Goal: Task Accomplishment & Management: Use online tool/utility

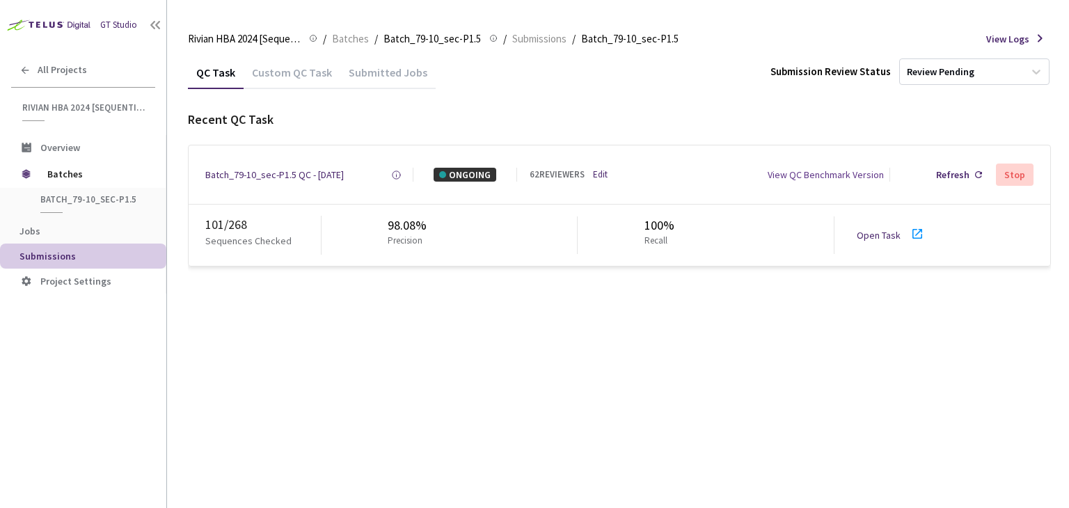
click at [894, 237] on link "Open Task" at bounding box center [879, 235] width 44 height 13
click at [312, 174] on div "Batch_79-10_sec-P1.5 QC - [DATE]" at bounding box center [274, 175] width 139 height 14
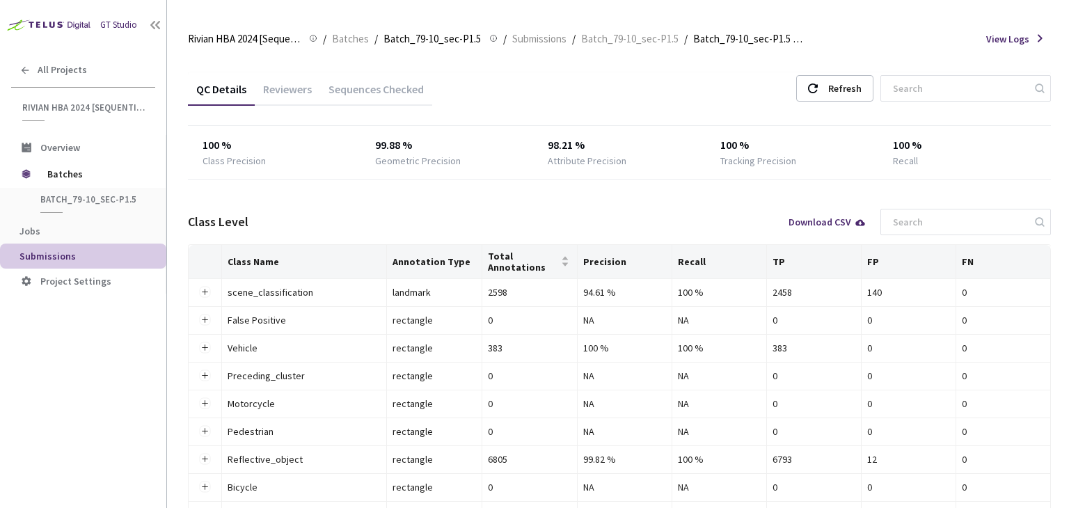
click at [290, 90] on div "Reviewers" at bounding box center [287, 94] width 65 height 24
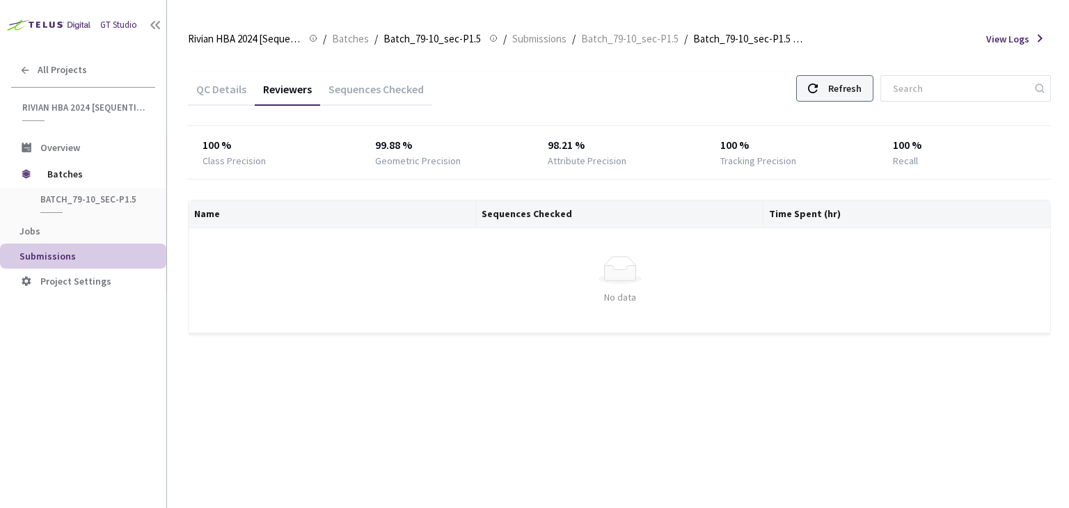
click at [858, 90] on div "Refresh" at bounding box center [844, 88] width 33 height 25
click at [862, 86] on div "Refresh" at bounding box center [844, 88] width 33 height 25
click at [862, 88] on div "Refresh" at bounding box center [844, 88] width 33 height 25
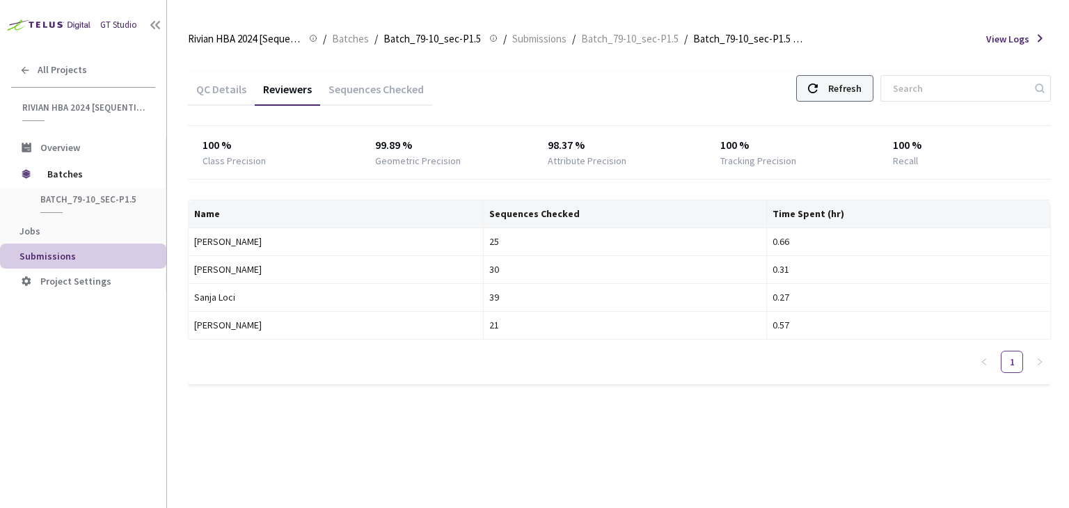
drag, startPoint x: 860, startPoint y: 88, endPoint x: 851, endPoint y: 90, distance: 9.3
click at [860, 88] on div "Refresh" at bounding box center [844, 88] width 33 height 25
click at [849, 91] on div "Refresh" at bounding box center [844, 88] width 33 height 25
click at [849, 92] on div "Refresh" at bounding box center [844, 88] width 33 height 25
click at [846, 93] on div "Refresh" at bounding box center [834, 88] width 77 height 26
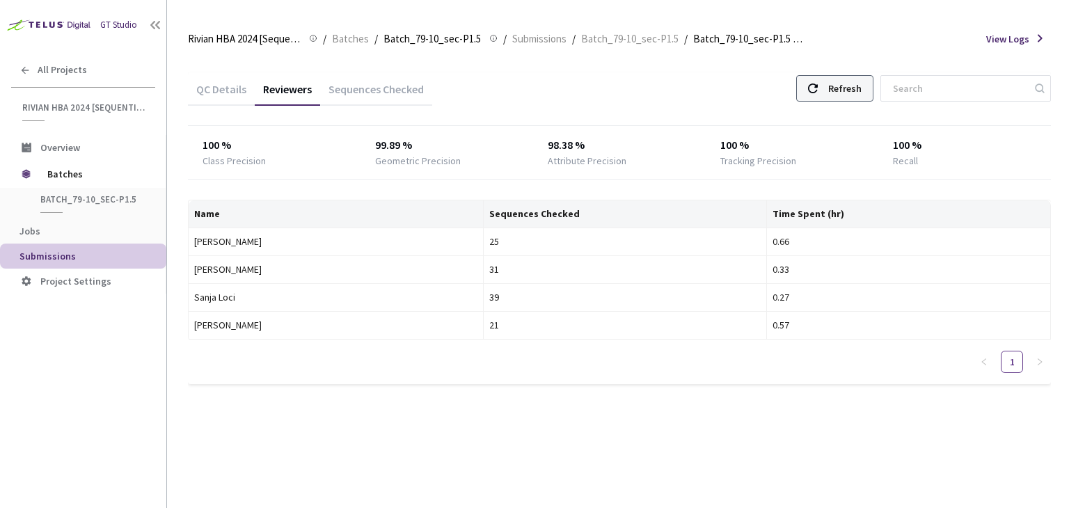
click at [855, 87] on div "Refresh" at bounding box center [844, 88] width 33 height 25
click at [854, 87] on div "Refresh" at bounding box center [844, 88] width 33 height 25
click at [852, 87] on div "Refresh" at bounding box center [844, 88] width 33 height 25
click at [857, 83] on div "Refresh" at bounding box center [844, 88] width 33 height 25
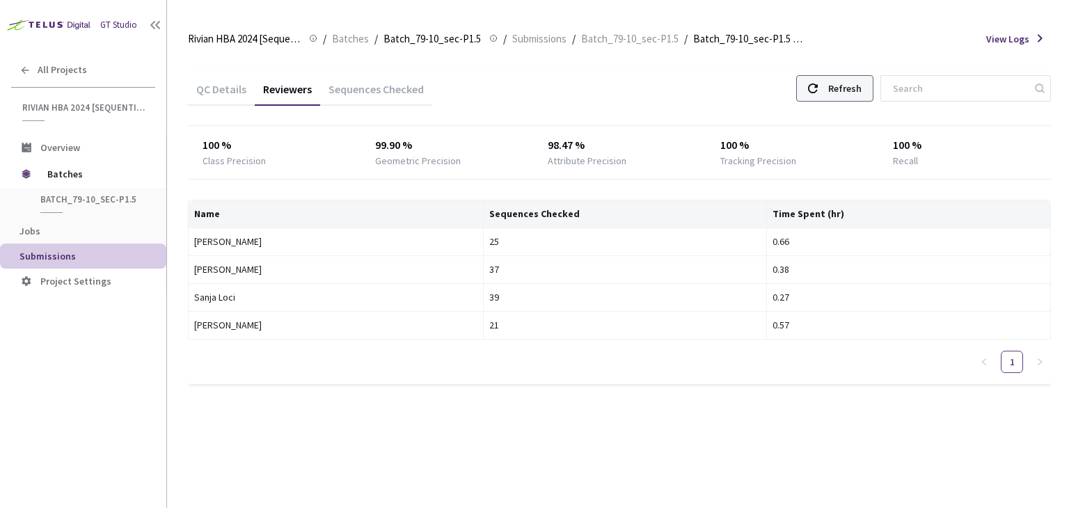
click at [855, 82] on div "Refresh" at bounding box center [844, 88] width 33 height 25
click at [854, 82] on div "Refresh" at bounding box center [844, 88] width 33 height 25
click at [862, 90] on div "Refresh" at bounding box center [844, 88] width 33 height 25
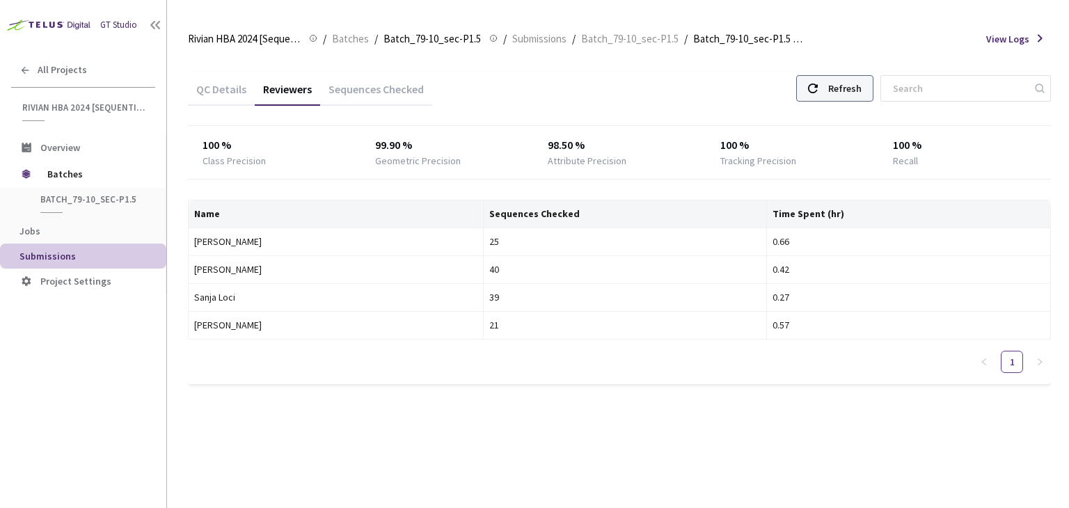
click at [862, 90] on div "Refresh" at bounding box center [844, 88] width 33 height 25
